Goal: Check status: Check status

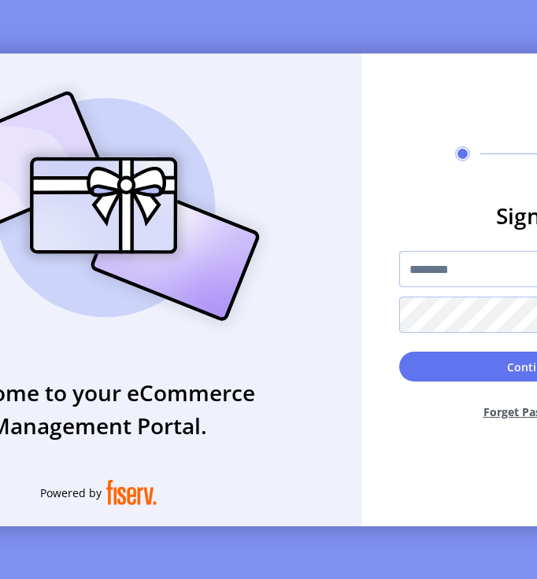
click at [448, 266] on input "text" at bounding box center [531, 269] width 265 height 36
type input "**********"
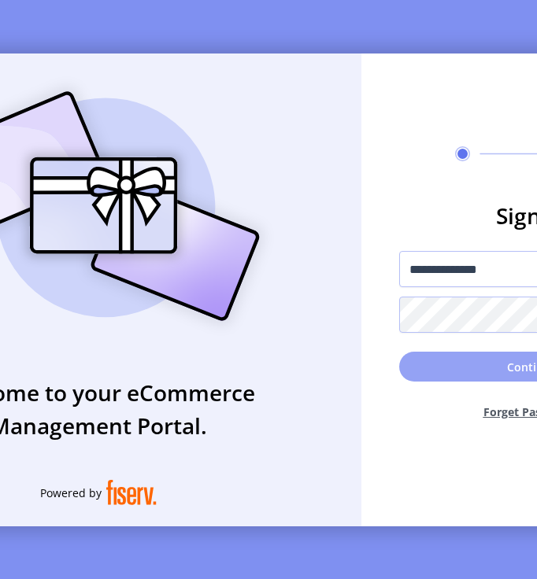
click at [466, 375] on button "Continue" at bounding box center [531, 367] width 265 height 30
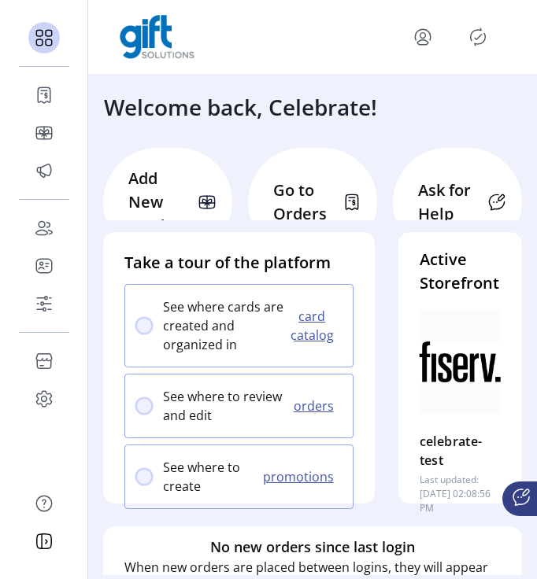
click at [294, 209] on p "Go to Orders" at bounding box center [303, 202] width 60 height 47
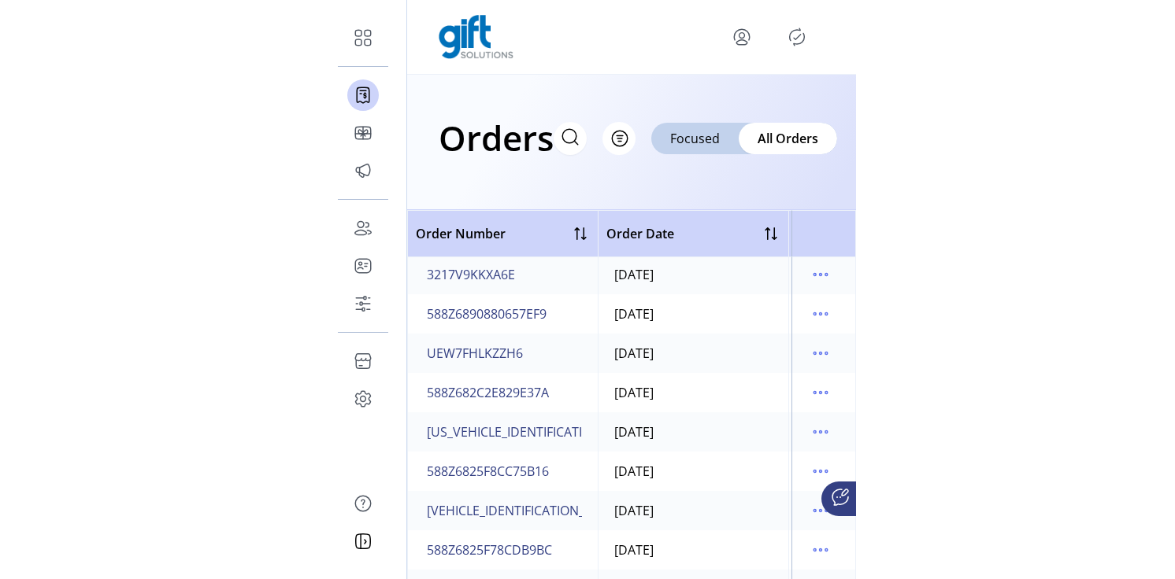
scroll to position [0, 2]
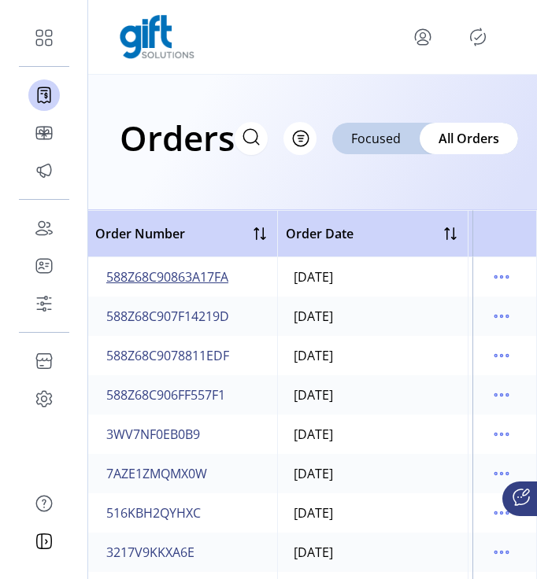
click at [197, 285] on span "588Z68C90863A17FA" at bounding box center [167, 277] width 122 height 19
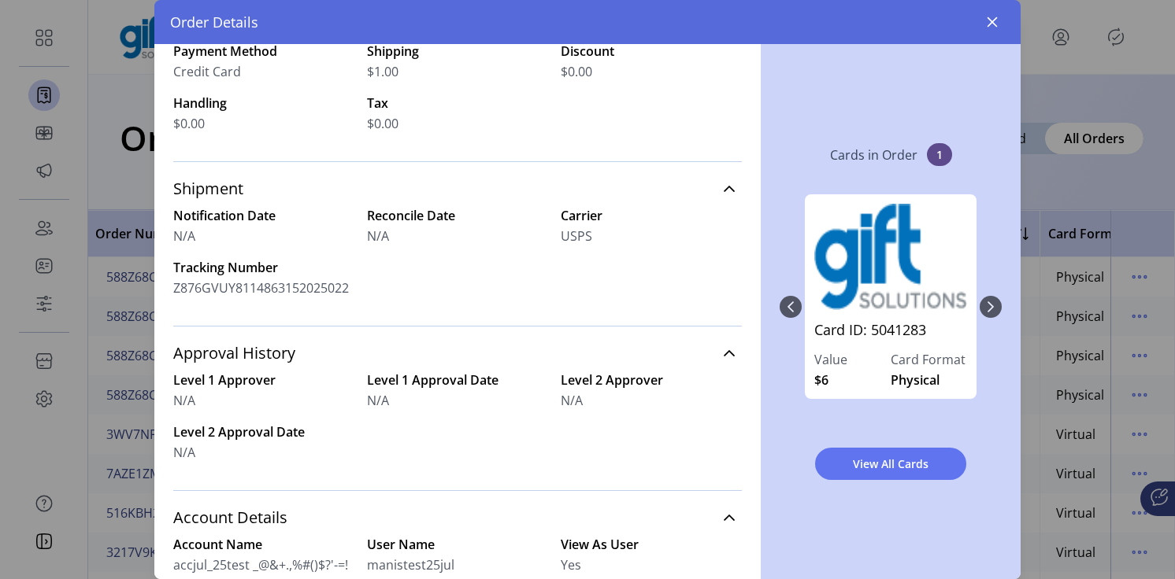
scroll to position [573, 0]
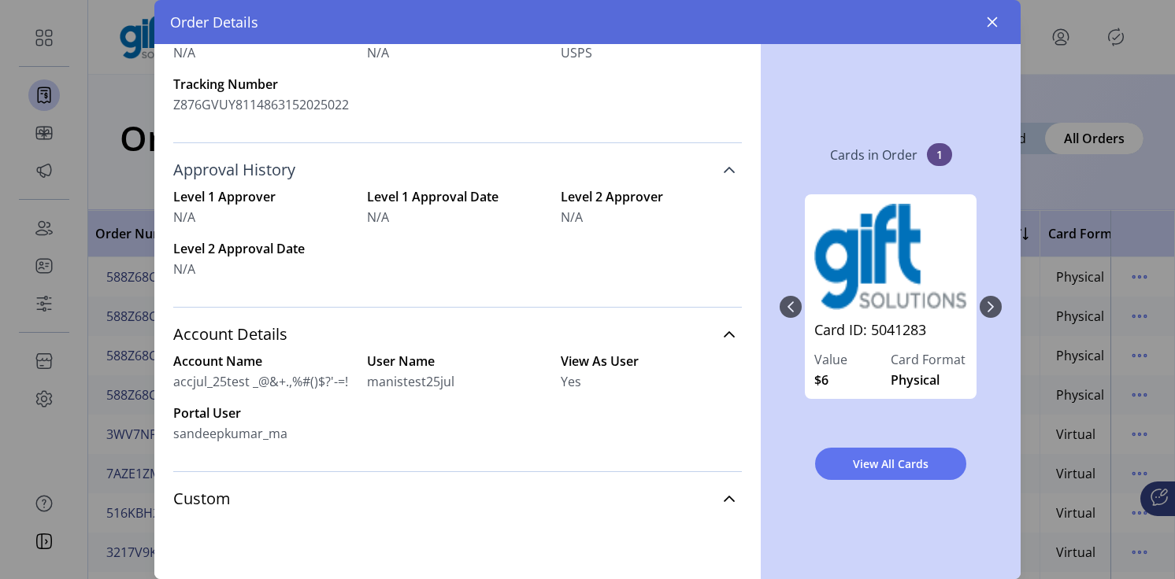
drag, startPoint x: 329, startPoint y: 246, endPoint x: 173, endPoint y: 168, distance: 174.3
click at [173, 168] on div "Approval History Level 1 Approver N/A Level 1 Approval Date N/A Level 2 Approve…" at bounding box center [457, 225] width 568 height 165
click at [337, 254] on label "Level 2 Approval Date" at bounding box center [263, 248] width 181 height 19
drag, startPoint x: 276, startPoint y: 276, endPoint x: 168, endPoint y: 160, distance: 158.8
click at [168, 160] on div "Order #588Z68C90863A17FA Order Date [DATE] 06:49:44am Order Status shipped Orde…" at bounding box center [457, 311] width 606 height 535
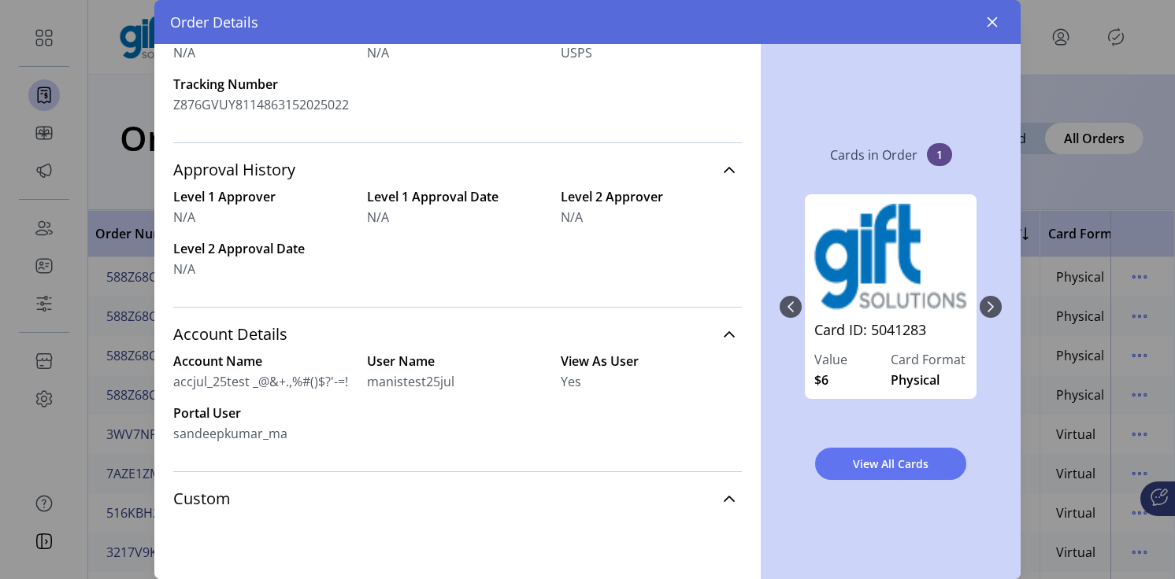
click at [264, 293] on div "Level 1 Approver N/A Level 1 Approval Date N/A Level 2 Approver N/A Level 2 App…" at bounding box center [457, 242] width 568 height 110
drag, startPoint x: 264, startPoint y: 293, endPoint x: 169, endPoint y: 189, distance: 140.5
click at [169, 189] on div "Order #588Z68C90863A17FA Order Date [DATE] 06:49:44am Order Status shipped Orde…" at bounding box center [457, 311] width 606 height 535
click at [455, 282] on div "Level 1 Approver N/A Level 1 Approval Date N/A Level 2 Approver N/A Level 2 App…" at bounding box center [457, 242] width 568 height 110
click at [536, 22] on icon "button" at bounding box center [992, 22] width 13 height 13
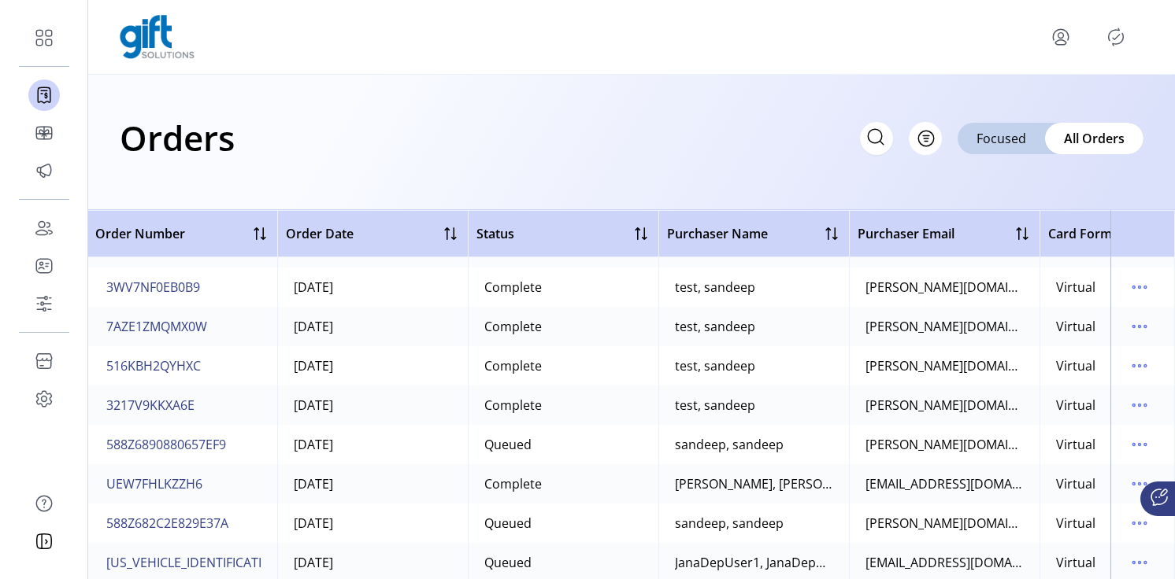
scroll to position [0, 2]
